Goal: Navigation & Orientation: Find specific page/section

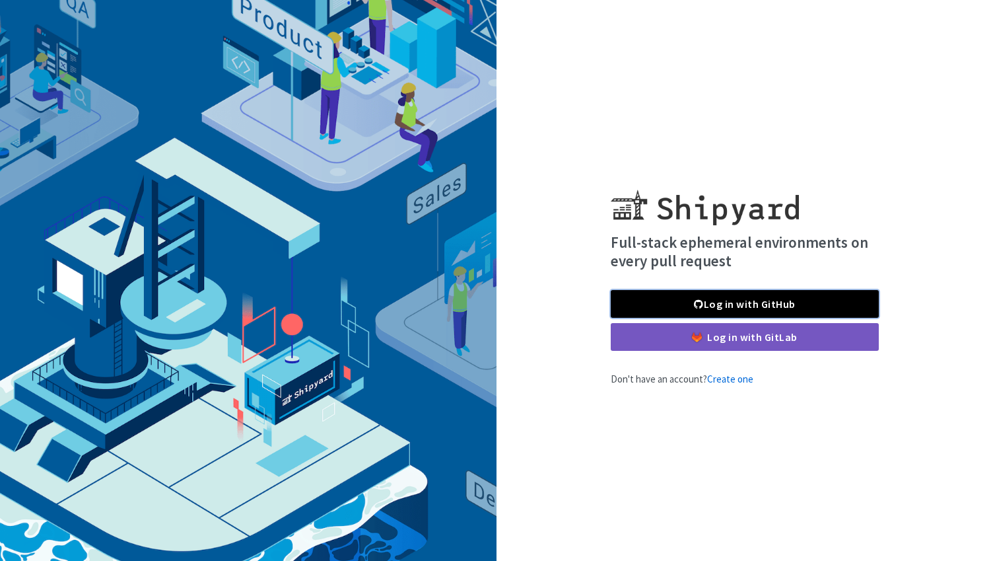
click at [771, 309] on link "Log in with GitHub" at bounding box center [745, 304] width 268 height 28
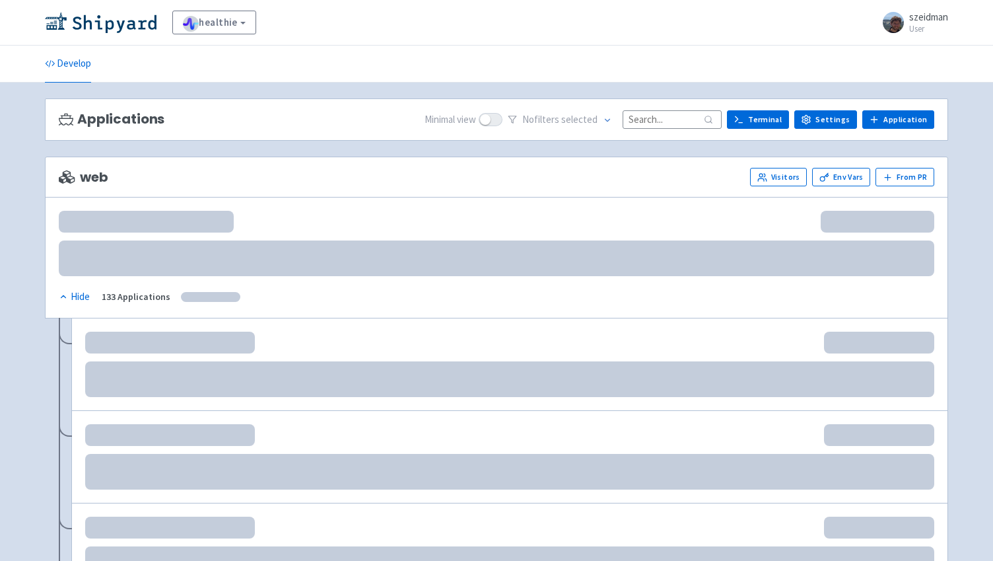
drag, startPoint x: 0, startPoint y: 0, endPoint x: 663, endPoint y: 199, distance: 692.1
click at [663, 233] on div at bounding box center [497, 243] width 876 height 65
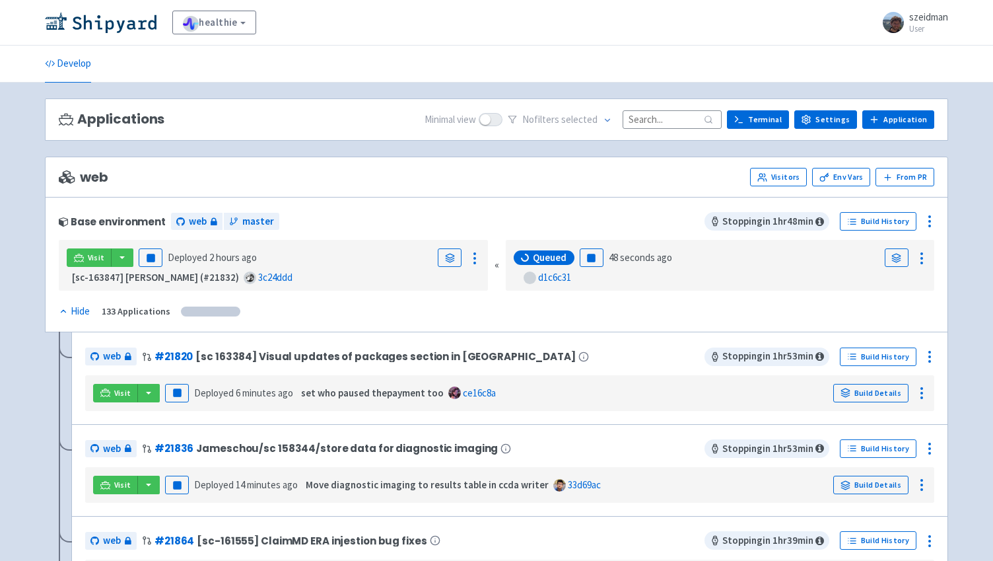
click at [667, 120] on input at bounding box center [672, 119] width 99 height 18
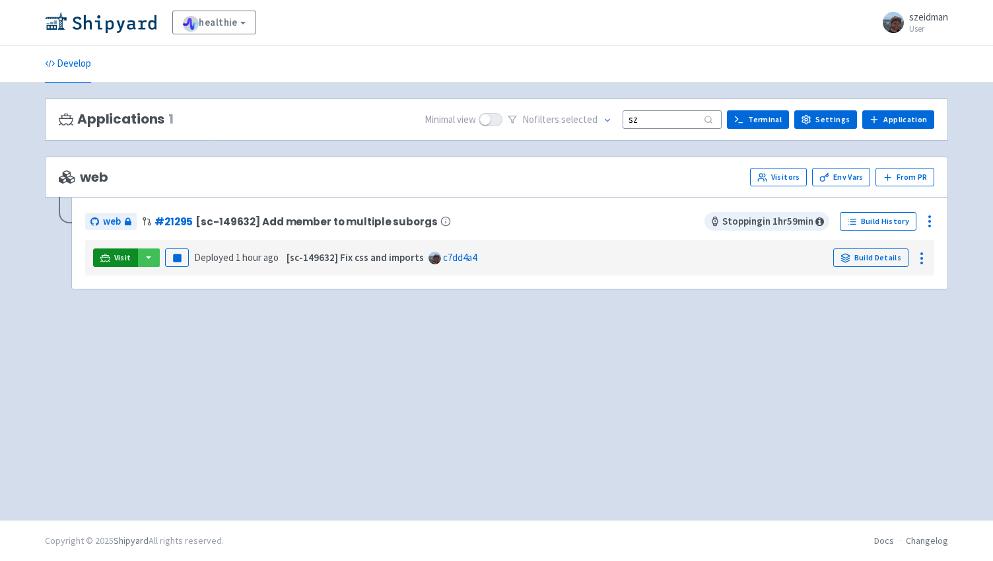
type input "sz"
click at [117, 256] on span "Visit" at bounding box center [122, 257] width 17 height 11
